Goal: Use online tool/utility

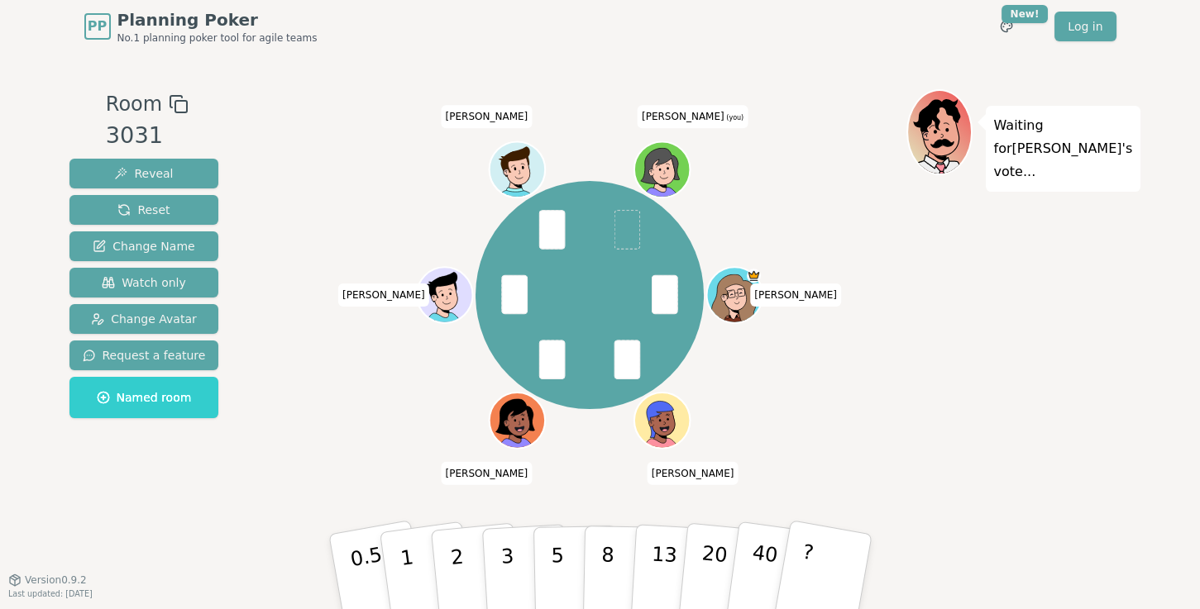
click at [402, 546] on p "1" at bounding box center [411, 591] width 25 height 90
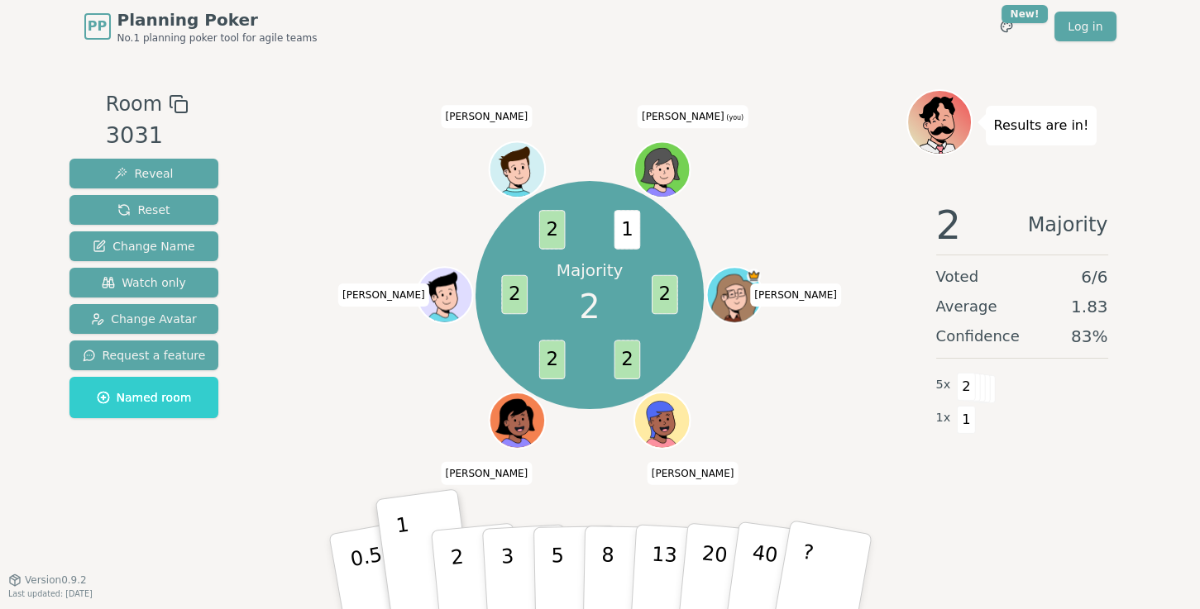
drag, startPoint x: 456, startPoint y: 562, endPoint x: 512, endPoint y: 471, distance: 106.9
click at [452, 562] on p "2" at bounding box center [460, 590] width 22 height 90
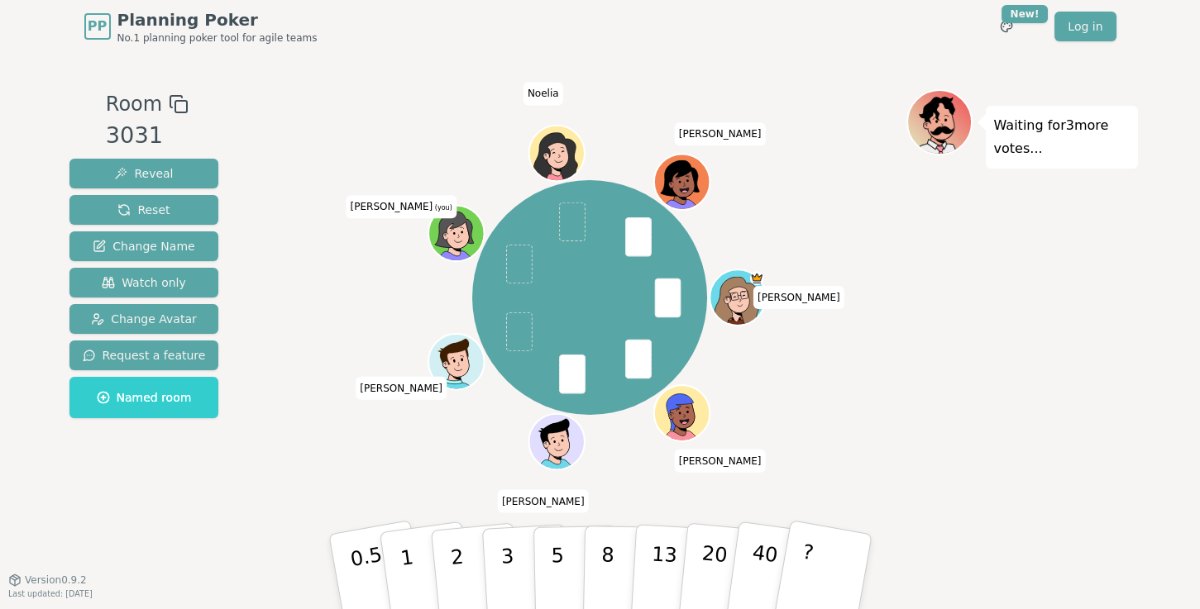
drag, startPoint x: 510, startPoint y: 547, endPoint x: 447, endPoint y: 542, distance: 63.1
click at [510, 547] on button "3" at bounding box center [526, 588] width 90 height 129
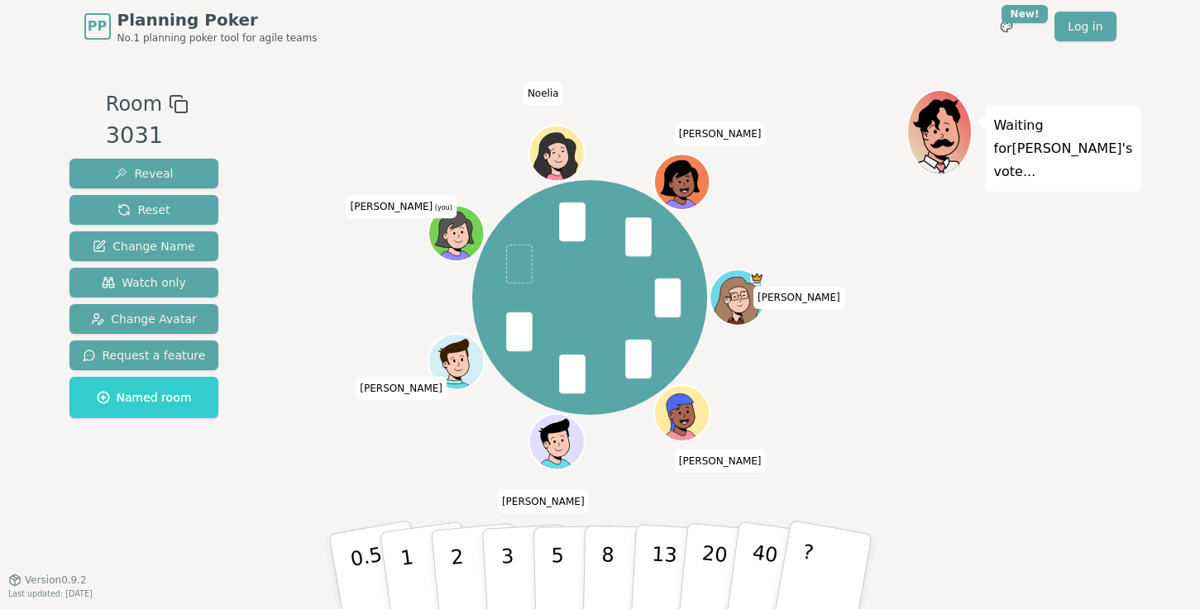
click at [503, 545] on p "3" at bounding box center [509, 590] width 18 height 90
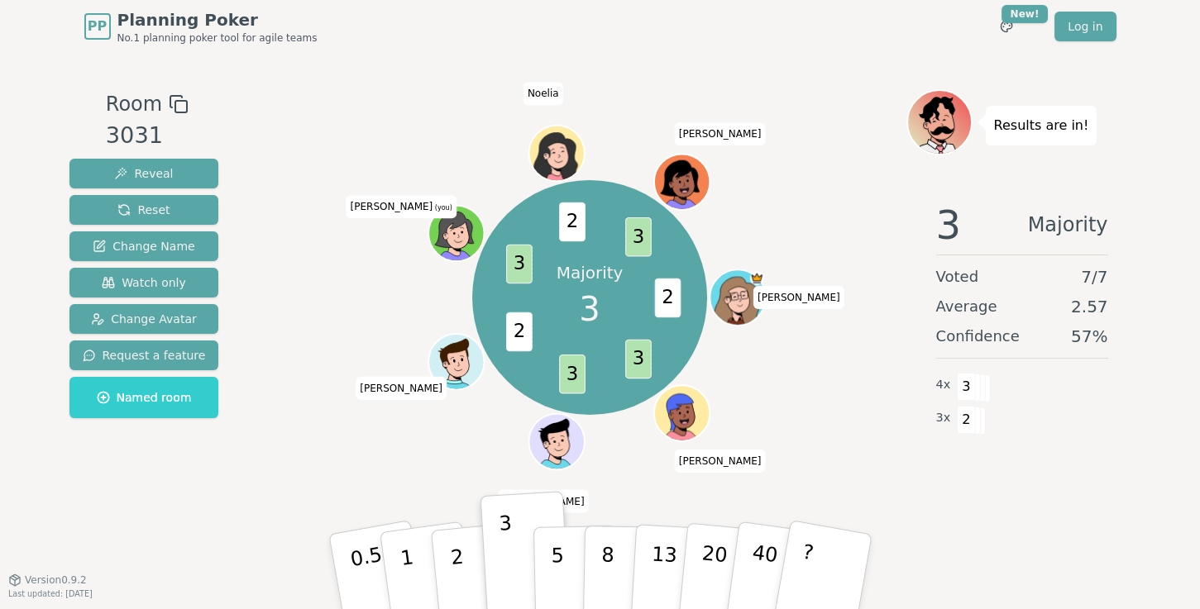
click at [456, 562] on p "2" at bounding box center [460, 590] width 22 height 90
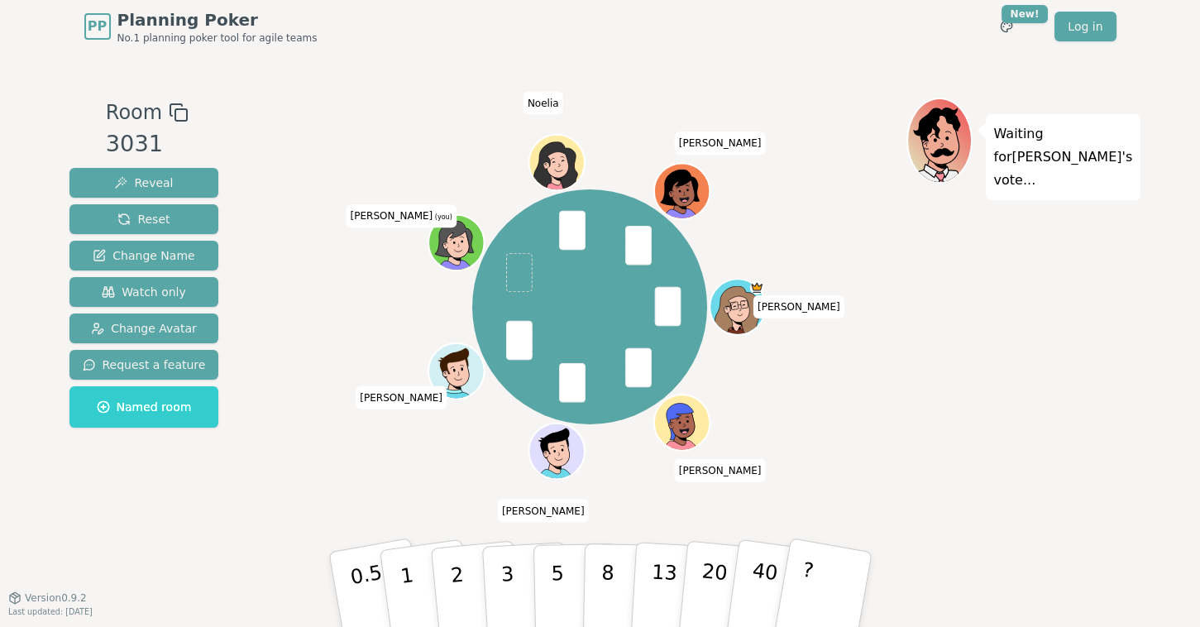
click at [468, 585] on button "2" at bounding box center [477, 605] width 94 height 131
click at [456, 587] on p "2" at bounding box center [460, 607] width 22 height 90
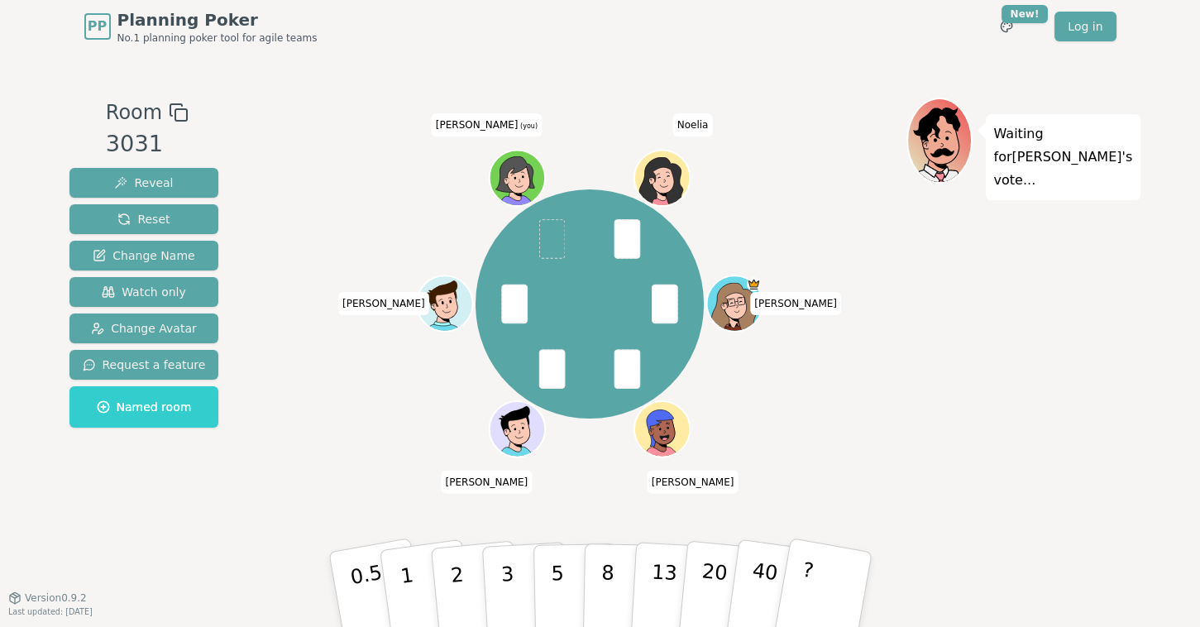
click at [519, 575] on button "3" at bounding box center [526, 606] width 90 height 129
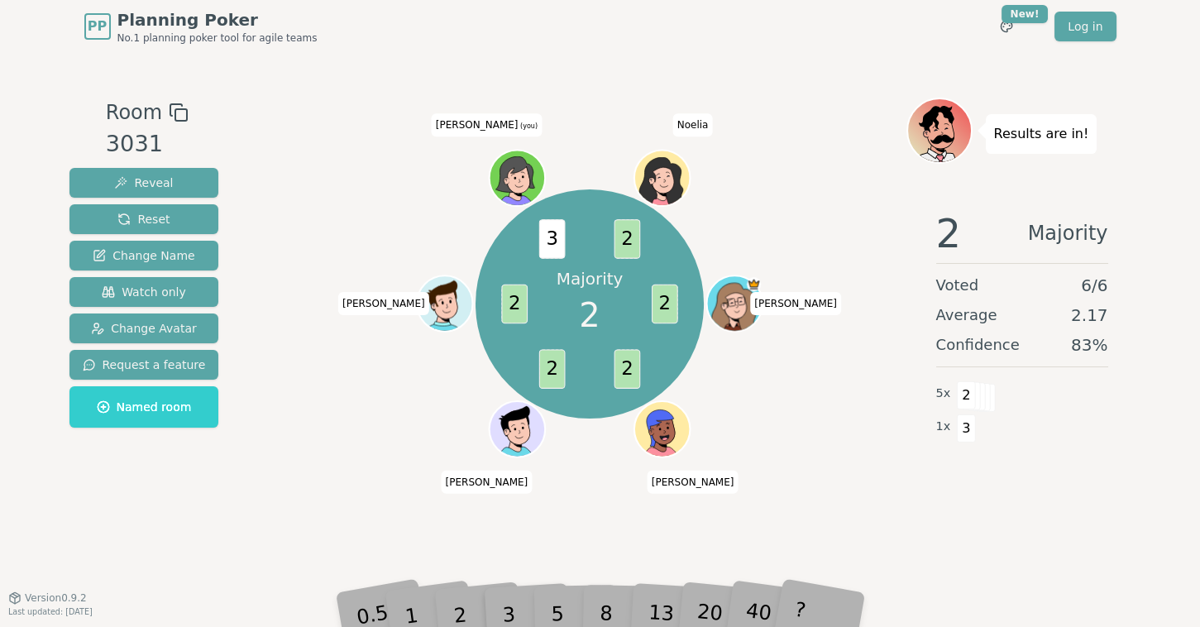
click at [472, 609] on div "2" at bounding box center [475, 589] width 55 height 62
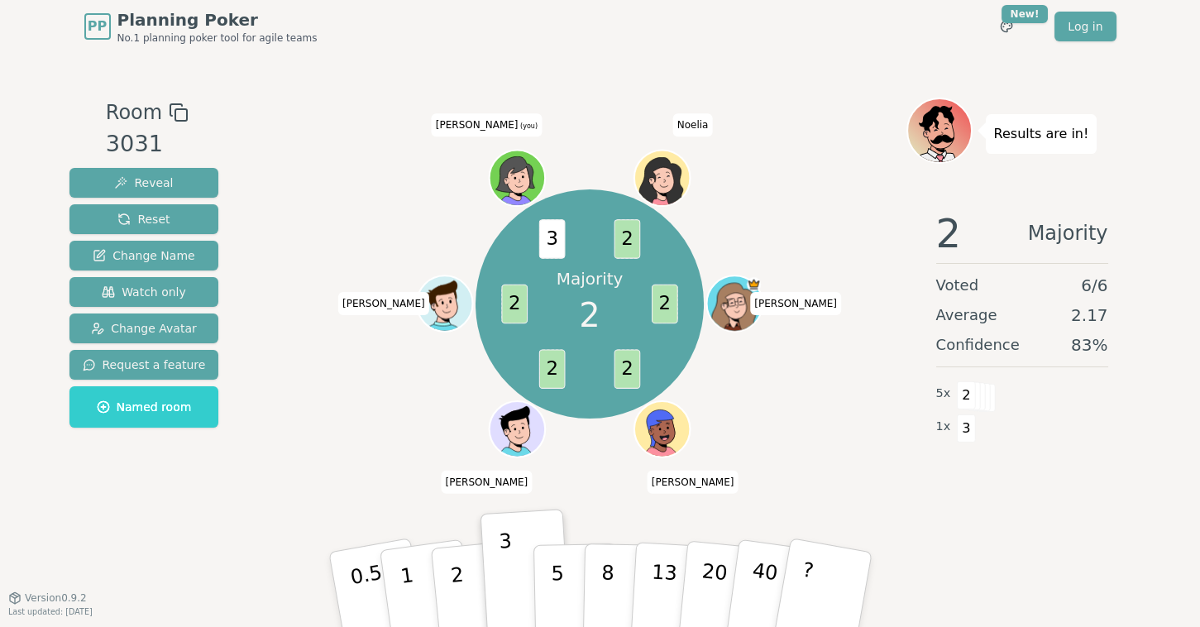
click at [456, 592] on p "2" at bounding box center [460, 607] width 22 height 90
